Goal: Check status: Check status

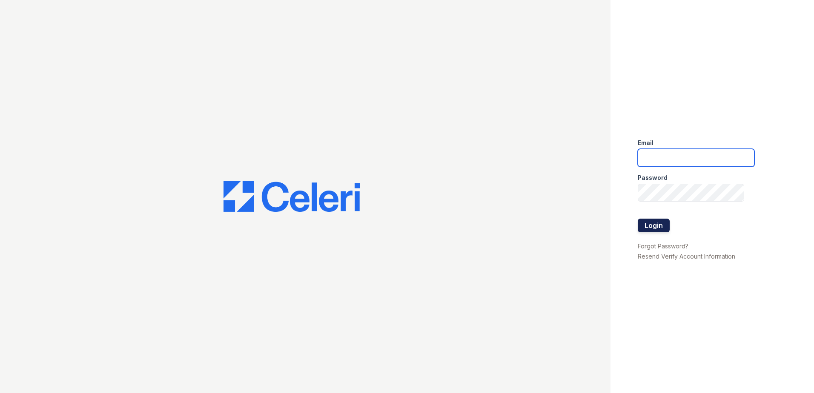
type input "[EMAIL_ADDRESS][DOMAIN_NAME]"
click at [649, 226] on button "Login" at bounding box center [653, 226] width 32 height 14
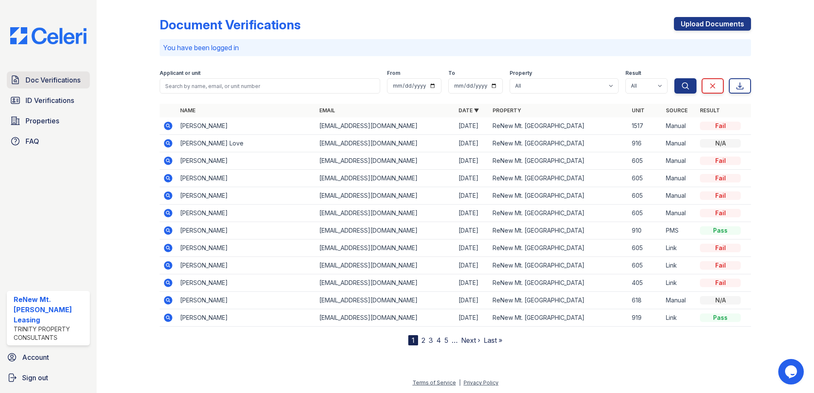
click at [56, 78] on span "Doc Verifications" at bounding box center [53, 80] width 55 height 10
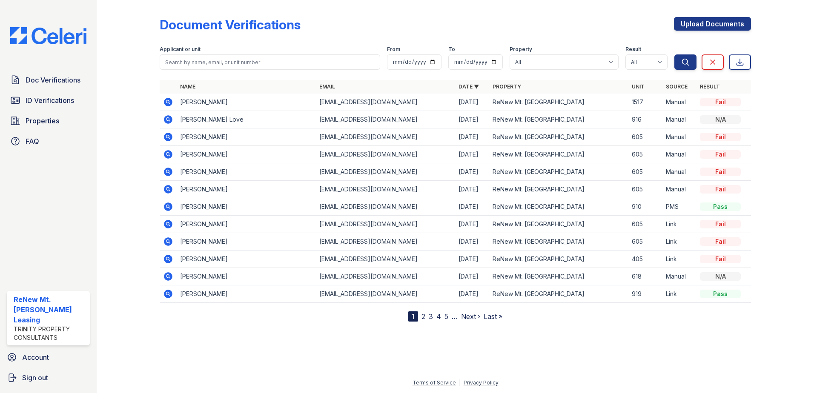
click at [166, 103] on icon at bounding box center [168, 102] width 9 height 9
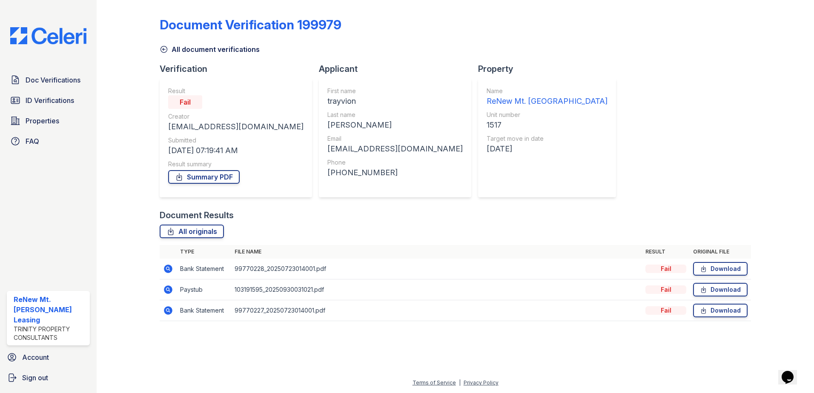
click at [422, 30] on div "Document Verification 199979" at bounding box center [455, 28] width 591 height 22
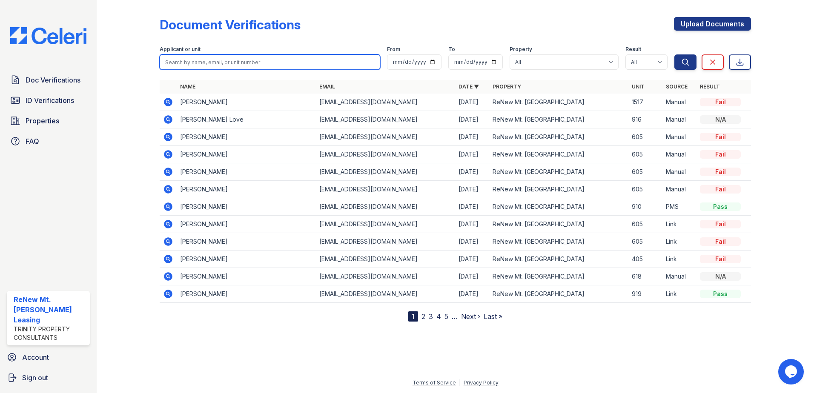
click at [187, 66] on input "search" at bounding box center [270, 61] width 220 height 15
type input "tryavion"
click at [674, 54] on button "Search" at bounding box center [685, 61] width 22 height 15
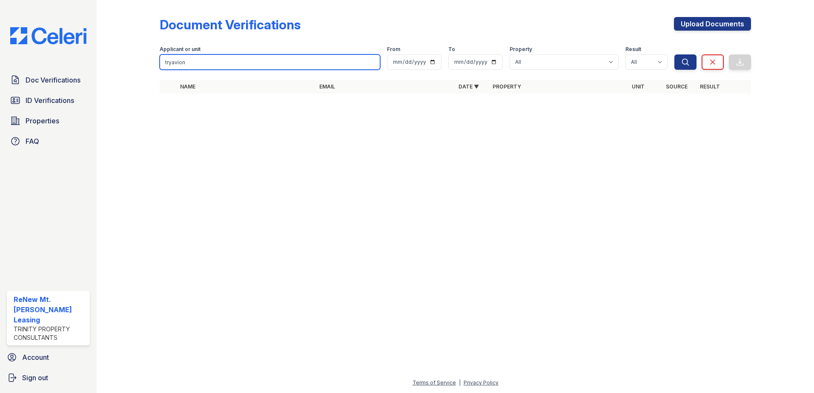
click at [189, 65] on input "tryavion" at bounding box center [270, 61] width 220 height 15
type input "trayvion"
click at [674, 54] on button "Search" at bounding box center [685, 61] width 22 height 15
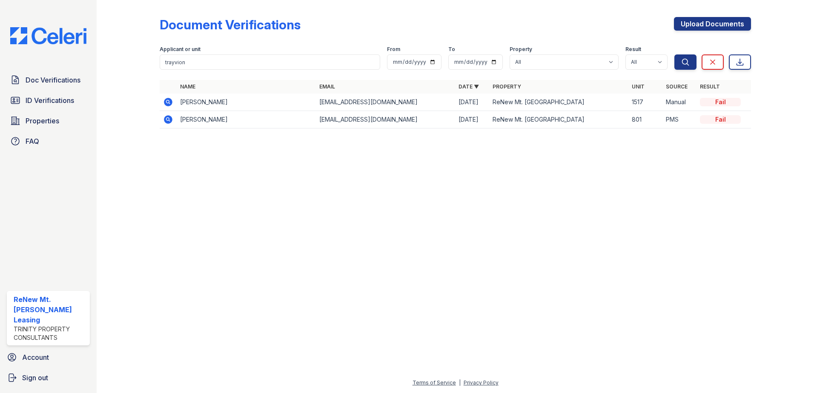
click at [170, 122] on icon at bounding box center [168, 119] width 9 height 9
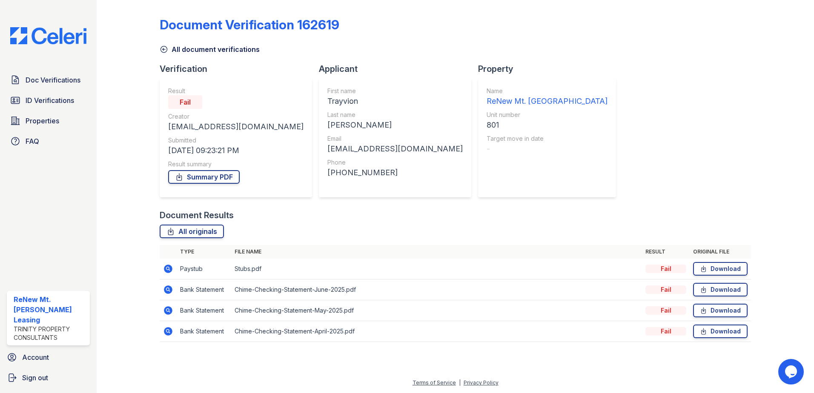
click at [168, 267] on icon at bounding box center [168, 269] width 10 height 10
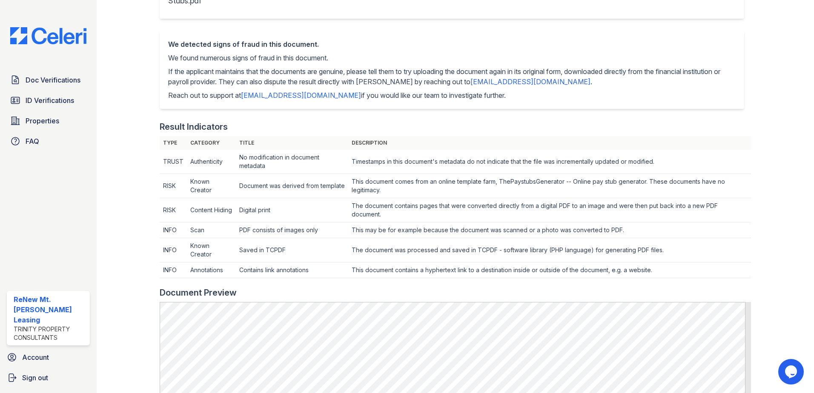
scroll to position [213, 0]
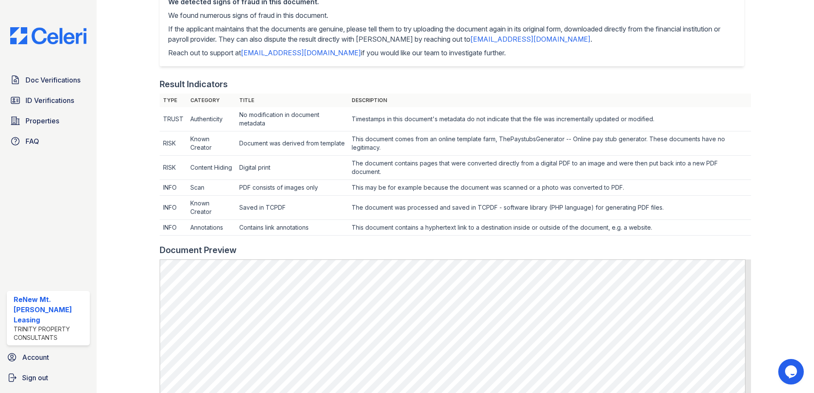
click at [769, 239] on div at bounding box center [775, 222] width 49 height 862
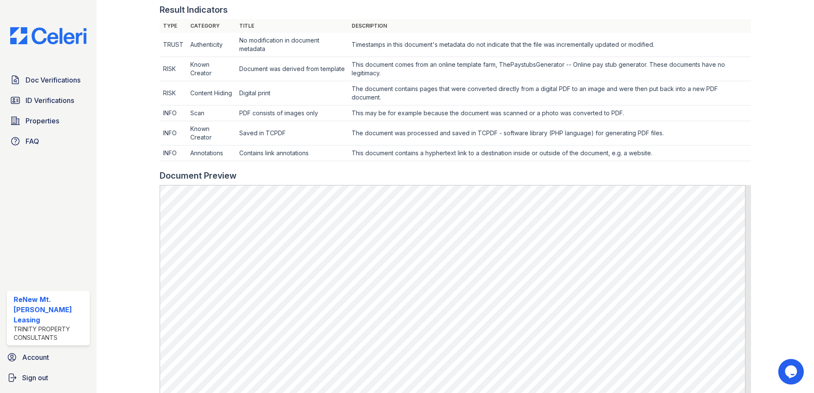
scroll to position [298, 0]
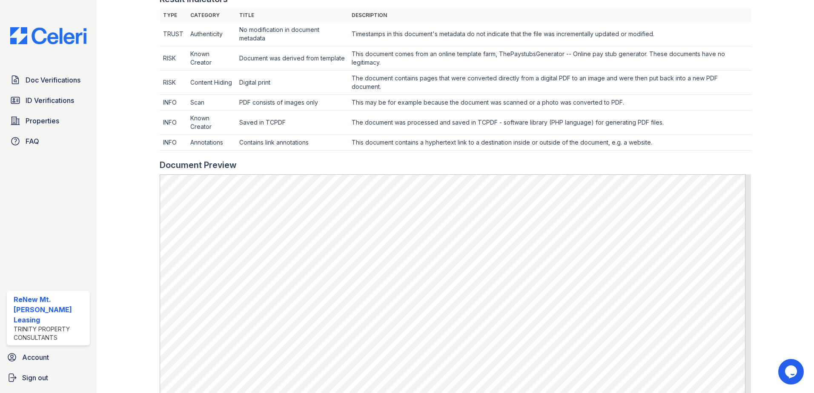
click at [769, 239] on div at bounding box center [775, 137] width 49 height 862
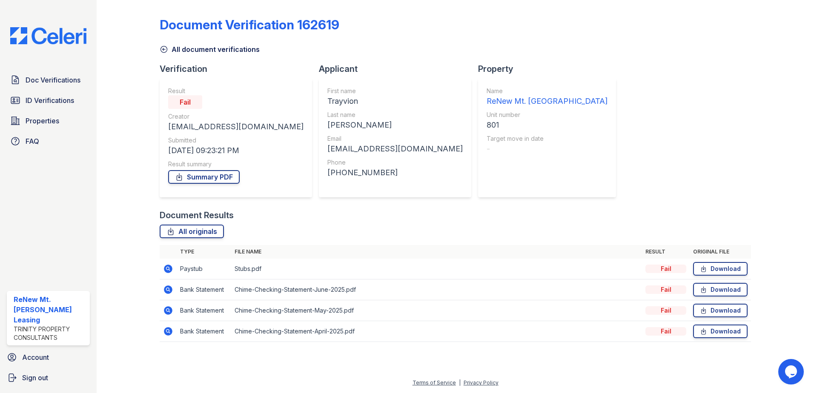
click at [168, 288] on icon at bounding box center [168, 290] width 10 height 10
click at [442, 28] on div "Document Verification 162619" at bounding box center [455, 28] width 591 height 22
